Goal: Task Accomplishment & Management: Manage account settings

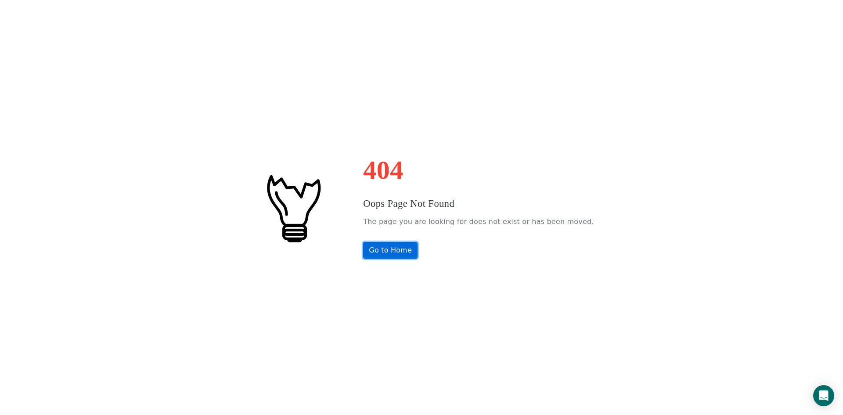
click at [409, 252] on link "Go to Home" at bounding box center [390, 250] width 54 height 17
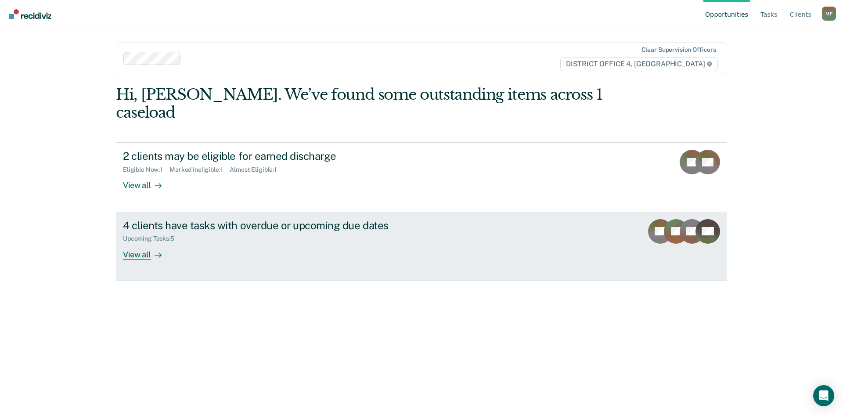
click at [198, 219] on div "4 clients have tasks with overdue or upcoming due dates" at bounding box center [277, 225] width 308 height 13
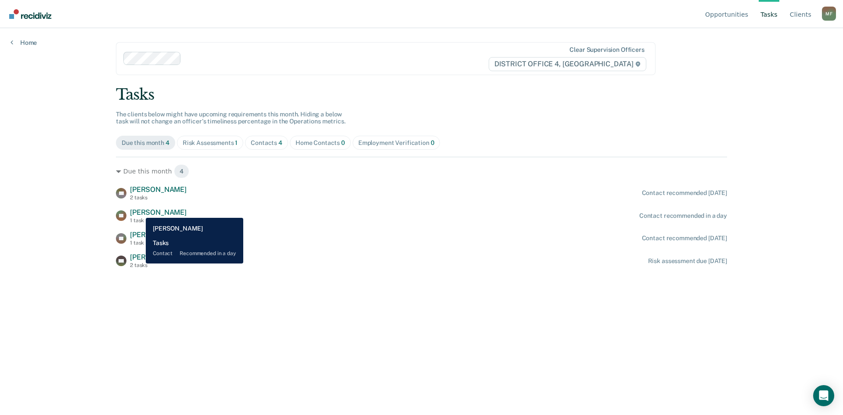
click at [139, 211] on span "[PERSON_NAME]" at bounding box center [158, 212] width 57 height 8
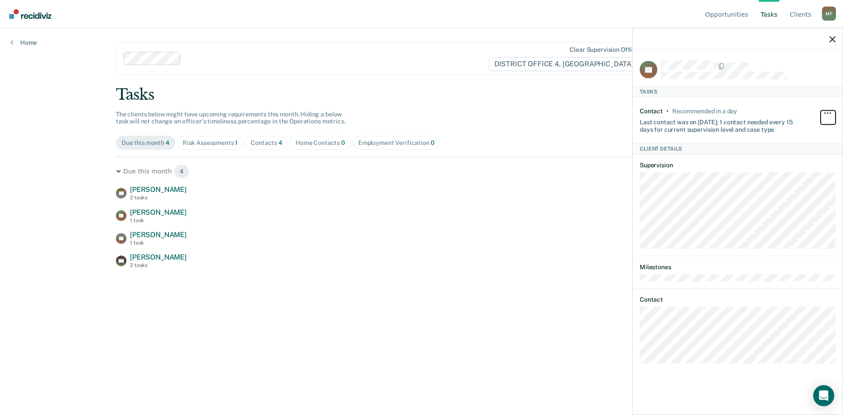
click at [827, 113] on button "button" at bounding box center [827, 117] width 15 height 14
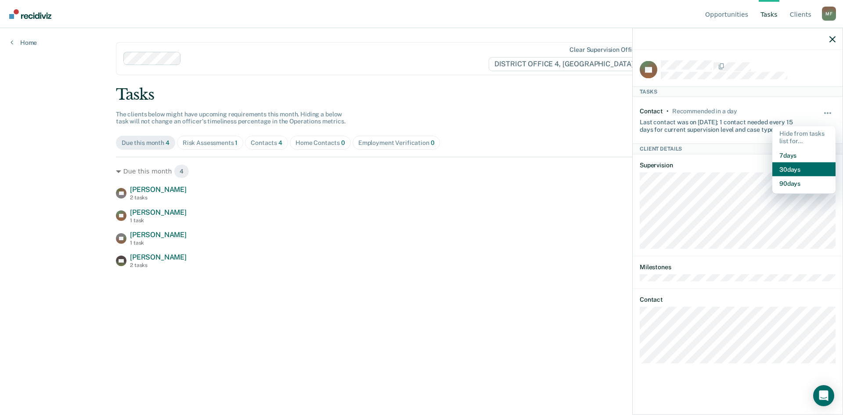
click at [796, 169] on button "30 days" at bounding box center [803, 169] width 63 height 14
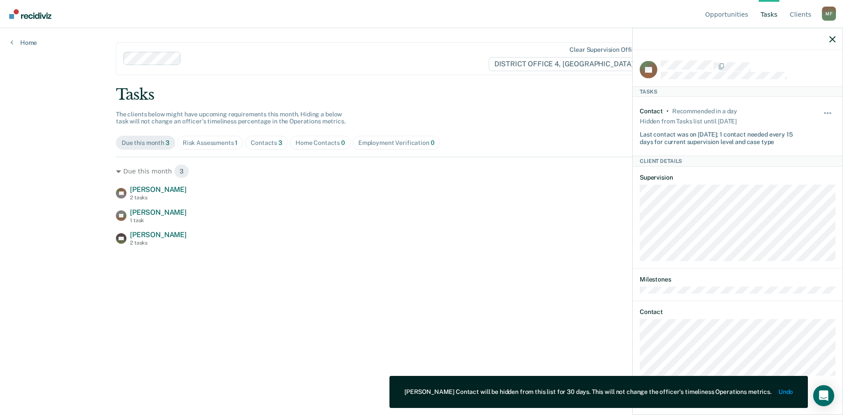
drag, startPoint x: 11, startPoint y: 190, endPoint x: 18, endPoint y: 190, distance: 7.1
click at [11, 190] on div "Opportunities Tasks Client s [PERSON_NAME] Profile How it works Log Out Home Cl…" at bounding box center [421, 207] width 843 height 415
click at [44, 190] on div "Opportunities Tasks Client s [PERSON_NAME] Profile How it works Log Out Home Cl…" at bounding box center [421, 207] width 843 height 415
click at [834, 40] on icon "button" at bounding box center [832, 39] width 6 height 6
